Goal: Task Accomplishment & Management: Use online tool/utility

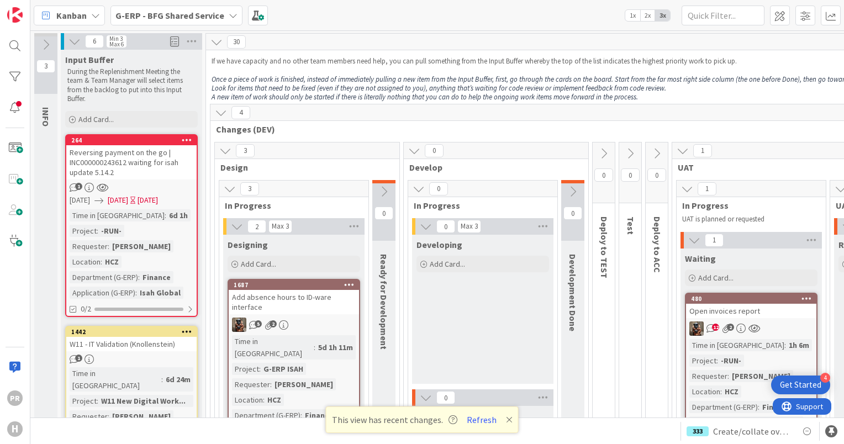
scroll to position [3977, 0]
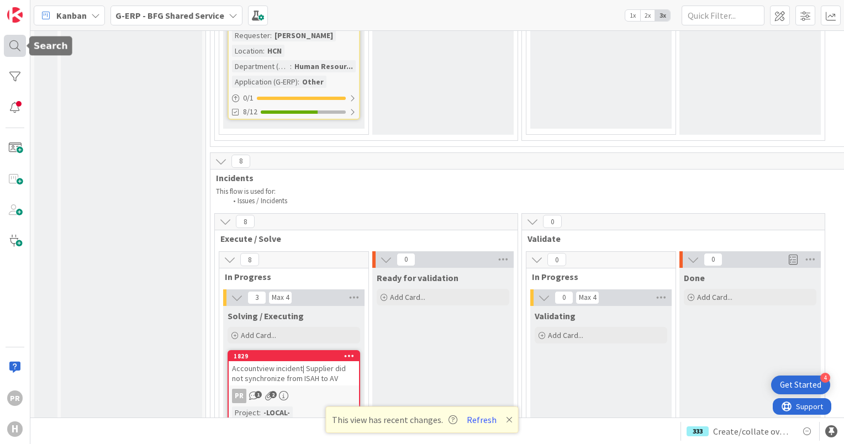
click at [18, 45] on div at bounding box center [15, 46] width 22 height 22
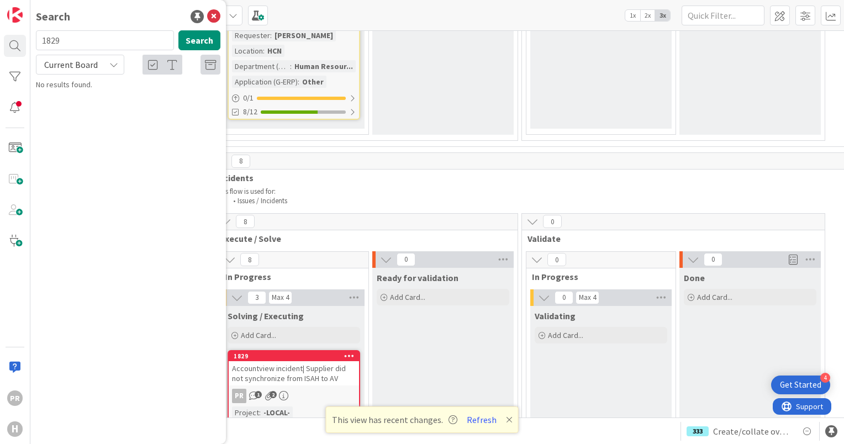
click at [96, 61] on span "Current Board" at bounding box center [70, 64] width 57 height 15
click at [77, 44] on input "1829" at bounding box center [105, 40] width 138 height 20
drag, startPoint x: 80, startPoint y: 43, endPoint x: 27, endPoint y: 39, distance: 53.2
click at [28, 39] on div "PR H Search 1829 Search Current Board Current Board All Boards No results found." at bounding box center [15, 222] width 30 height 444
type input "replacement"
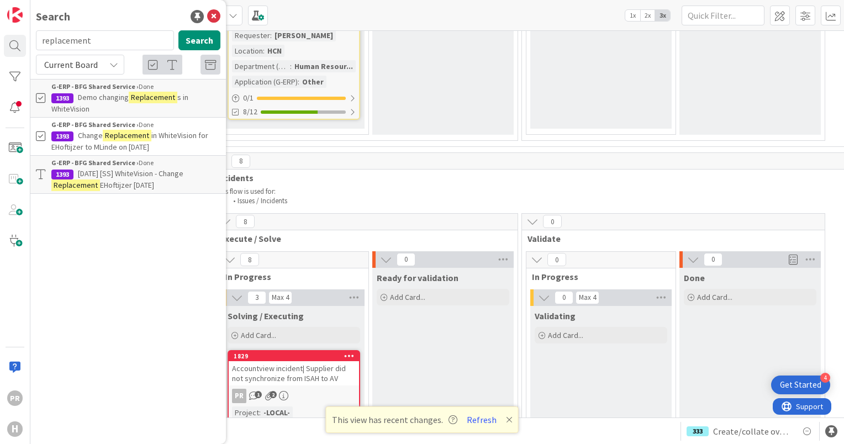
click at [141, 101] on mark "Replacement" at bounding box center [153, 98] width 49 height 12
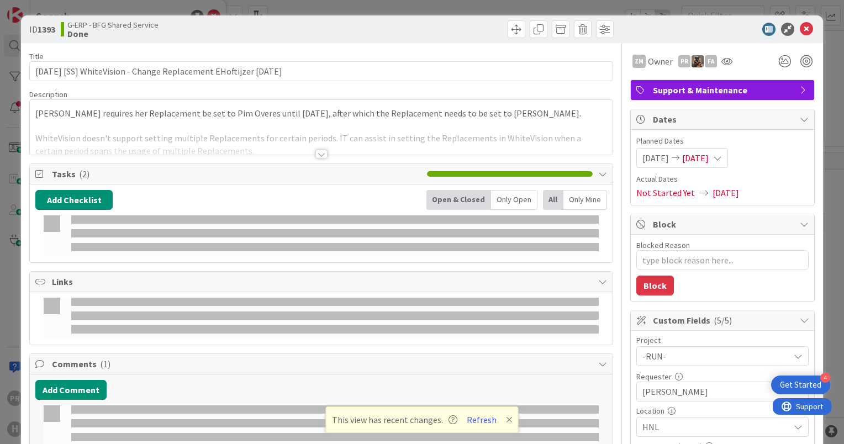
type textarea "x"
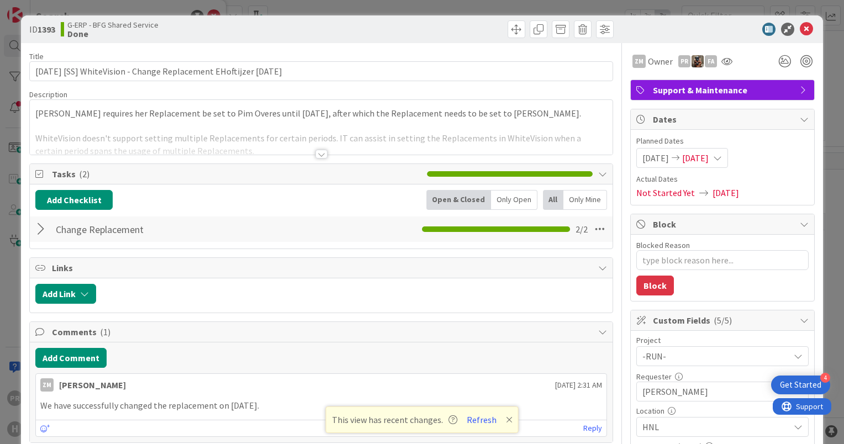
click at [309, 152] on div at bounding box center [321, 140] width 583 height 28
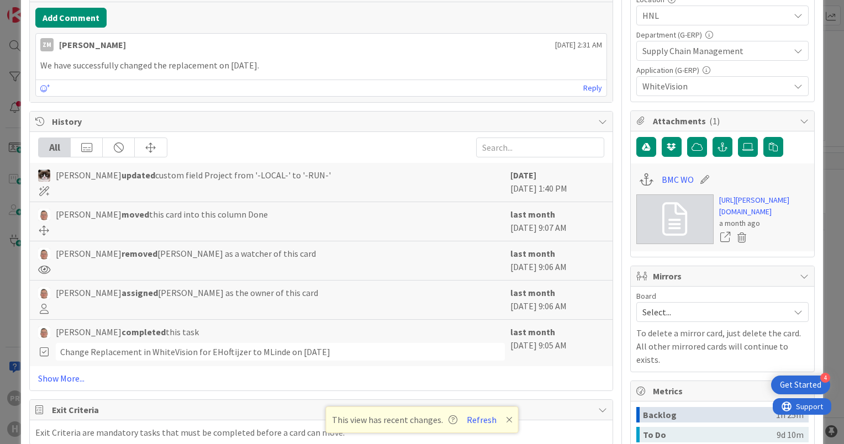
scroll to position [378, 0]
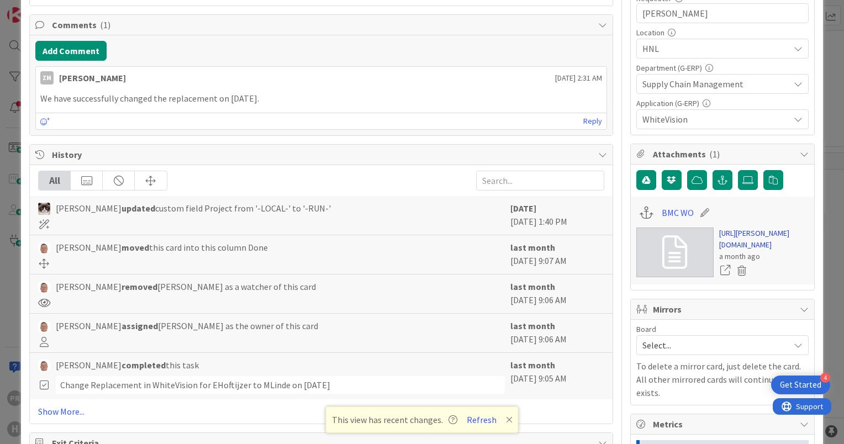
click at [722, 233] on link "https://huisman-smartit.onbmc.com/smartit/app/#/workorder/IDGHEXFAF704DASZYCDFS…" at bounding box center [763, 239] width 89 height 23
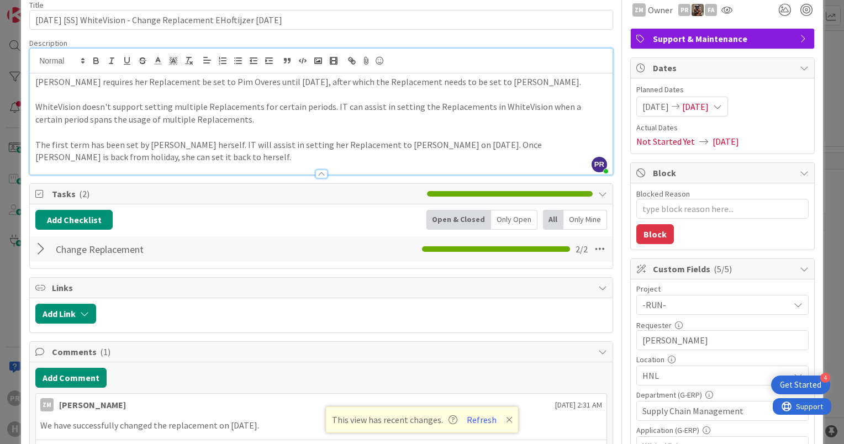
scroll to position [0, 0]
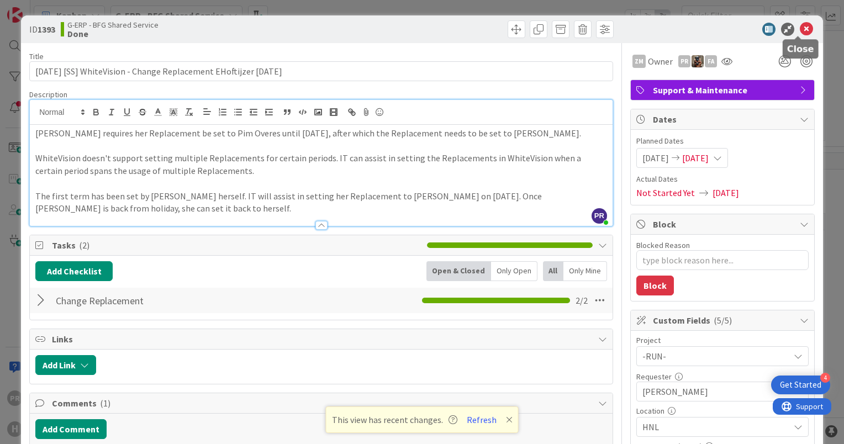
click at [800, 31] on icon at bounding box center [806, 29] width 13 height 13
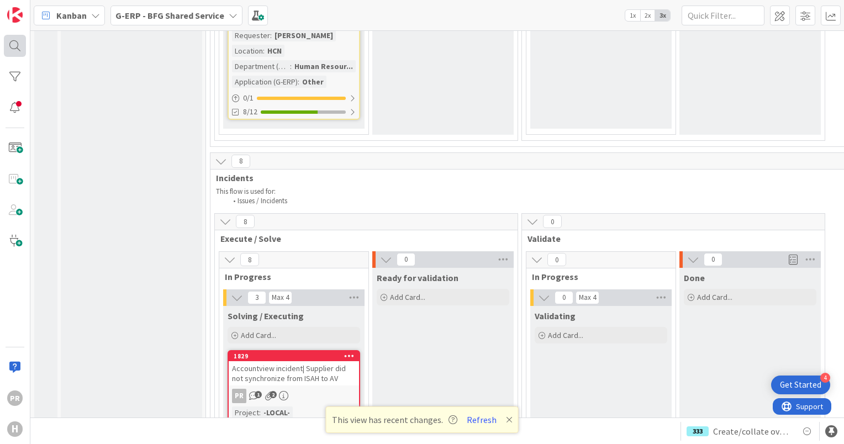
click at [21, 43] on div at bounding box center [15, 46] width 22 height 22
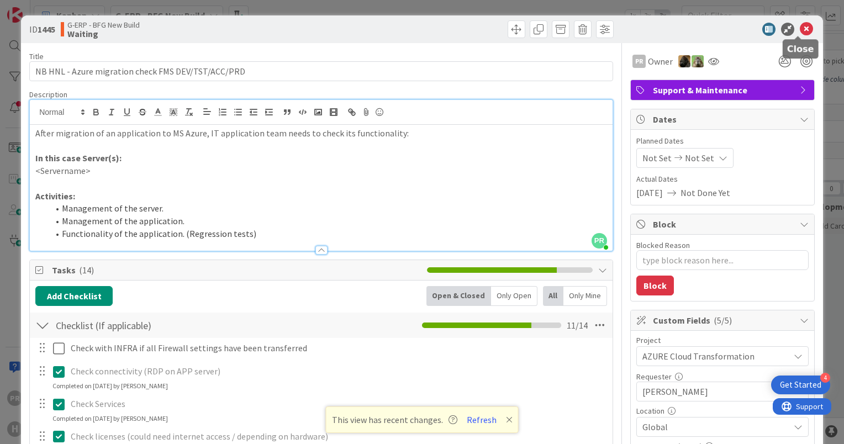
click at [800, 31] on icon at bounding box center [806, 29] width 13 height 13
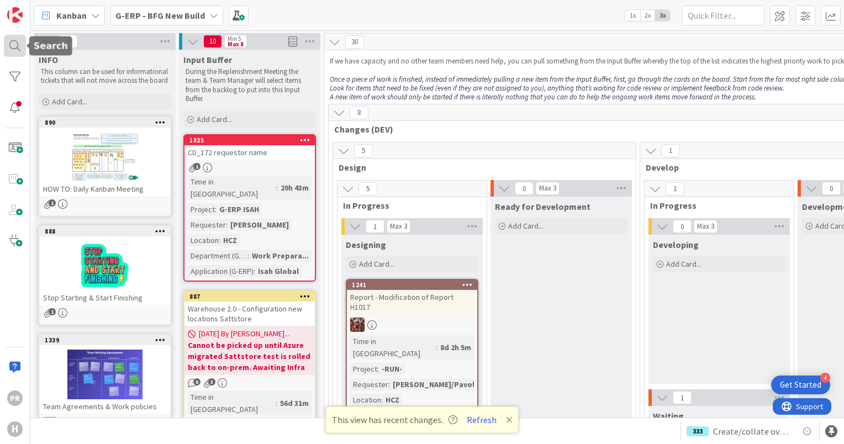
click at [5, 43] on div at bounding box center [15, 46] width 22 height 22
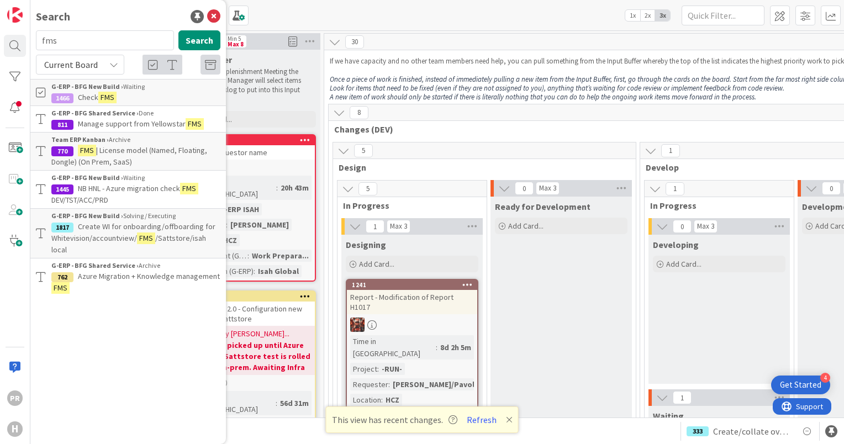
drag, startPoint x: 91, startPoint y: 46, endPoint x: 0, endPoint y: 39, distance: 91.4
click at [0, 39] on html "4 Get Started PR H Search fms Search Current Board G-ERP - BFG New Build › Wait…" at bounding box center [422, 222] width 844 height 444
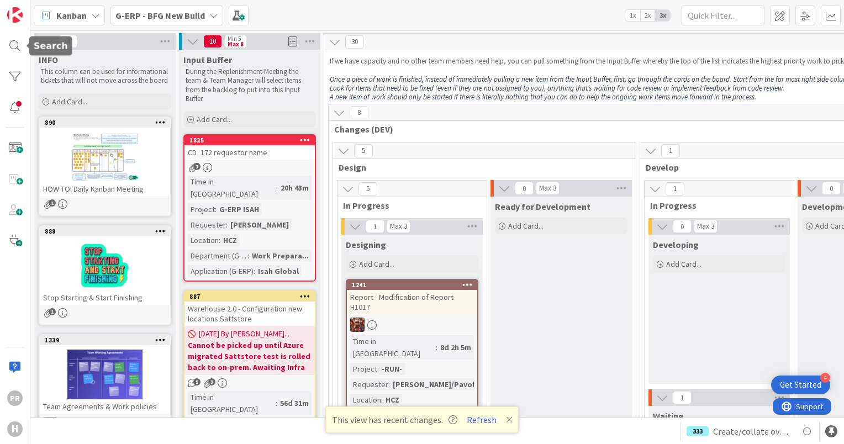
click at [2, 53] on div "PR H" at bounding box center [15, 222] width 30 height 444
click at [13, 47] on div at bounding box center [15, 46] width 22 height 22
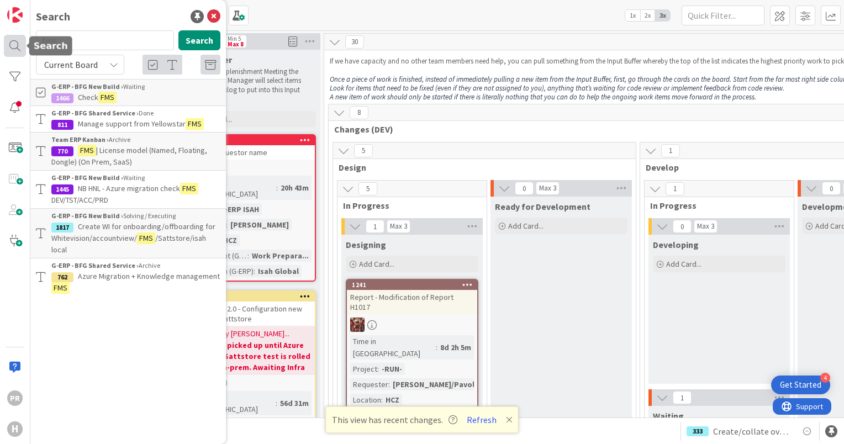
drag, startPoint x: 143, startPoint y: 41, endPoint x: 6, endPoint y: 39, distance: 137.0
click at [6, 39] on div "PR H Search fms Search Current Board G-ERP - BFG New Build › Waiting 1466 Check…" at bounding box center [15, 222] width 30 height 444
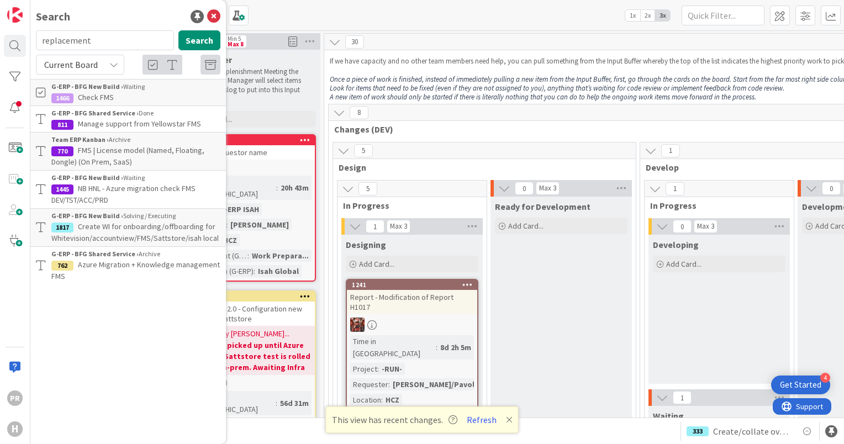
type input "replacement"
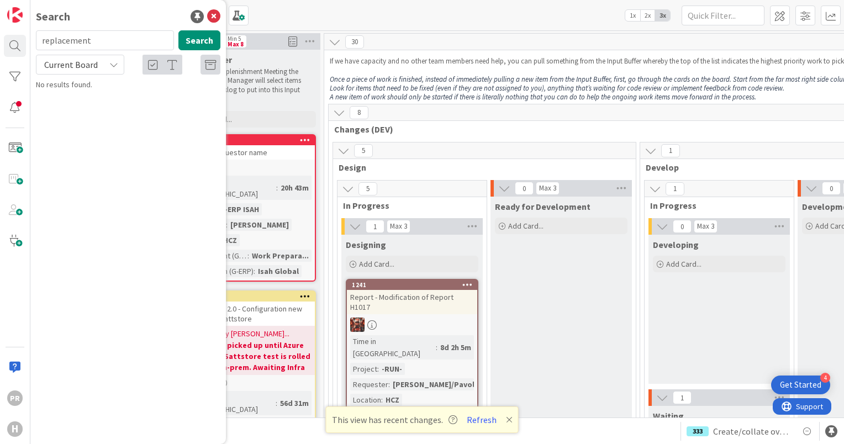
click at [102, 64] on div "Current Board" at bounding box center [80, 65] width 88 height 20
click at [92, 106] on span "All Boards" at bounding box center [99, 110] width 115 height 17
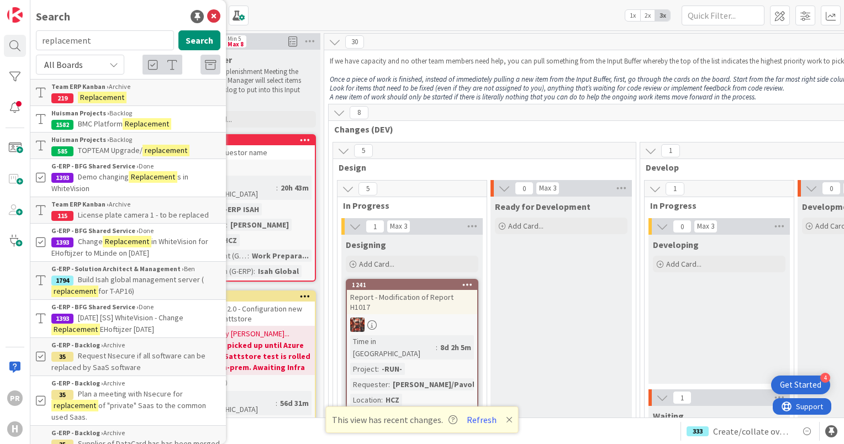
click at [161, 193] on span "in WhiteVision for EHoftijzer to MLinde on 04-08-2025" at bounding box center [119, 183] width 137 height 22
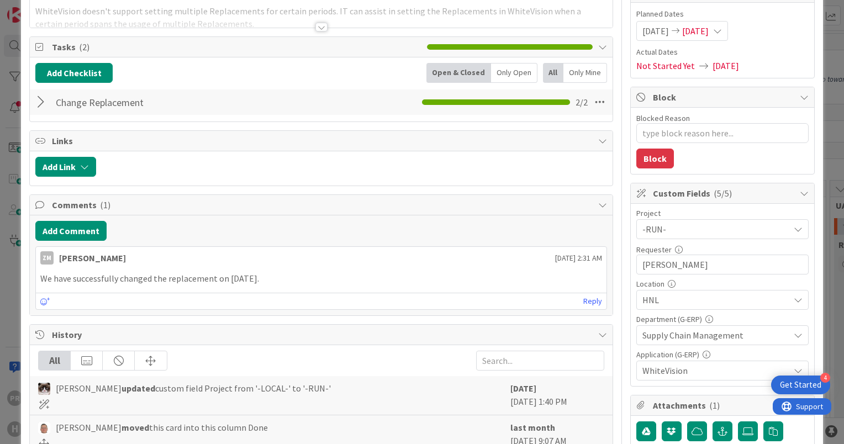
type textarea "x"
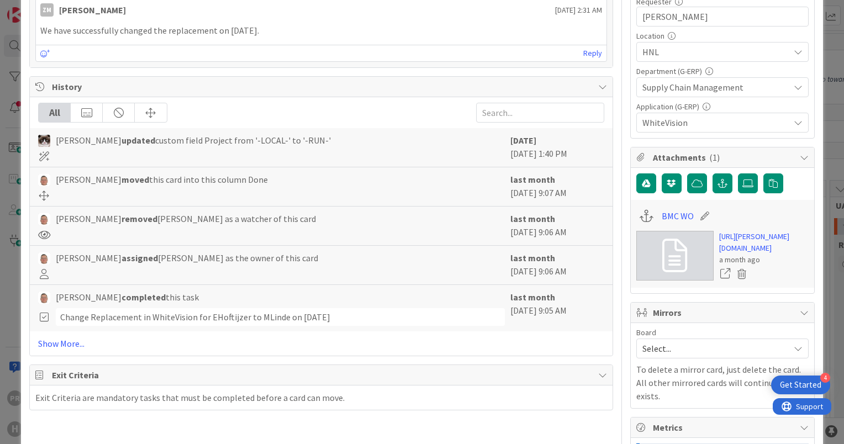
scroll to position [497, 0]
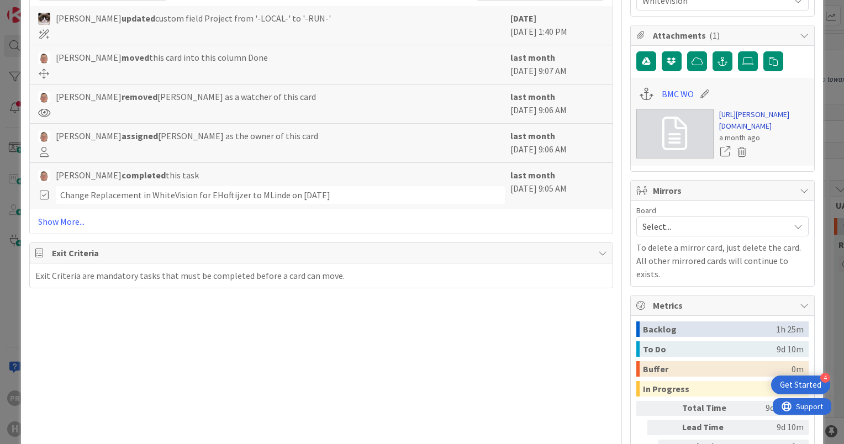
click at [737, 129] on link "https://huisman-smartit.onbmc.com/smartit/app/#/workorder/IDGHEXFAF704DASZYCDFS…" at bounding box center [763, 120] width 89 height 23
